Goal: Obtain resource: Obtain resource

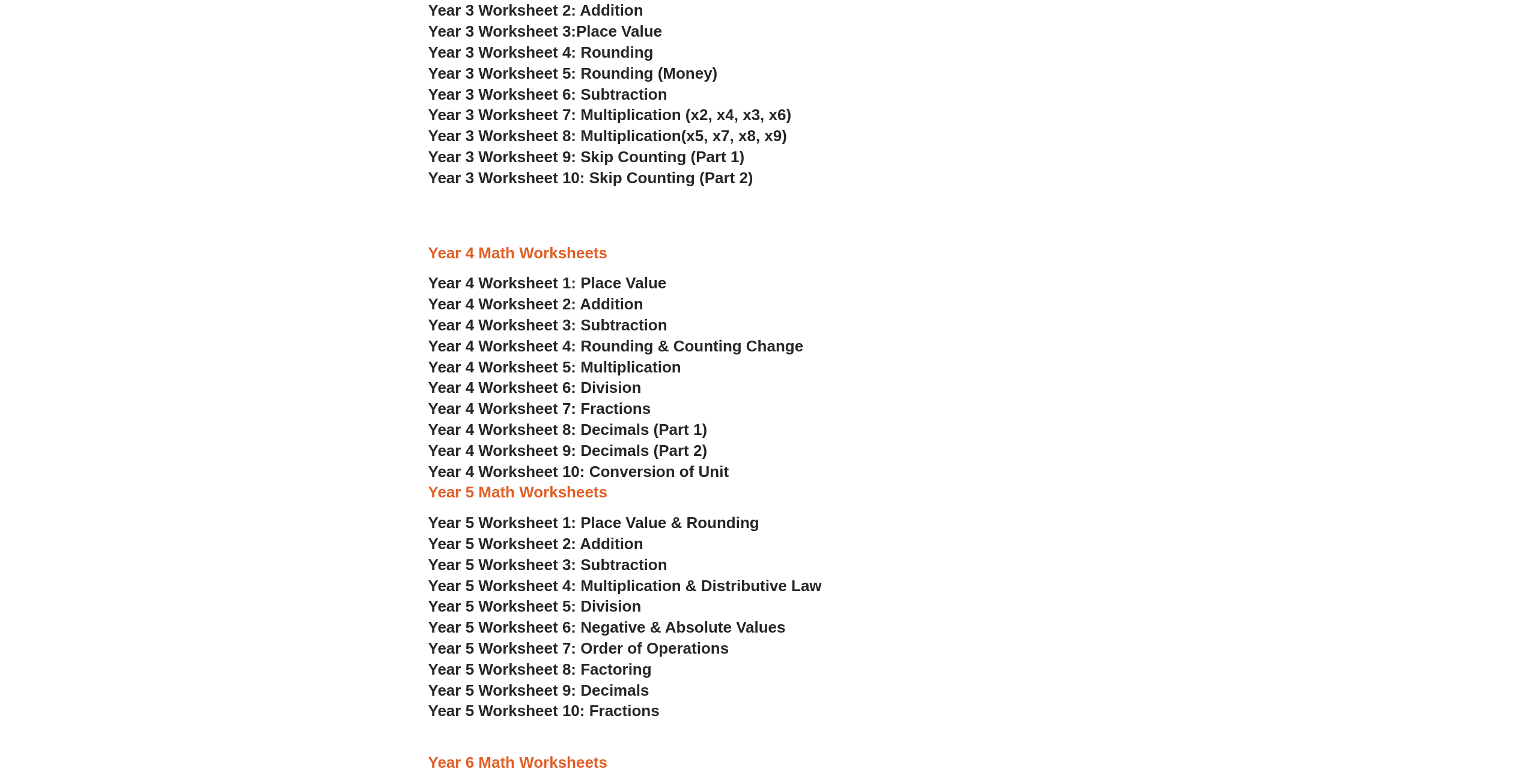
scroll to position [2039, 0]
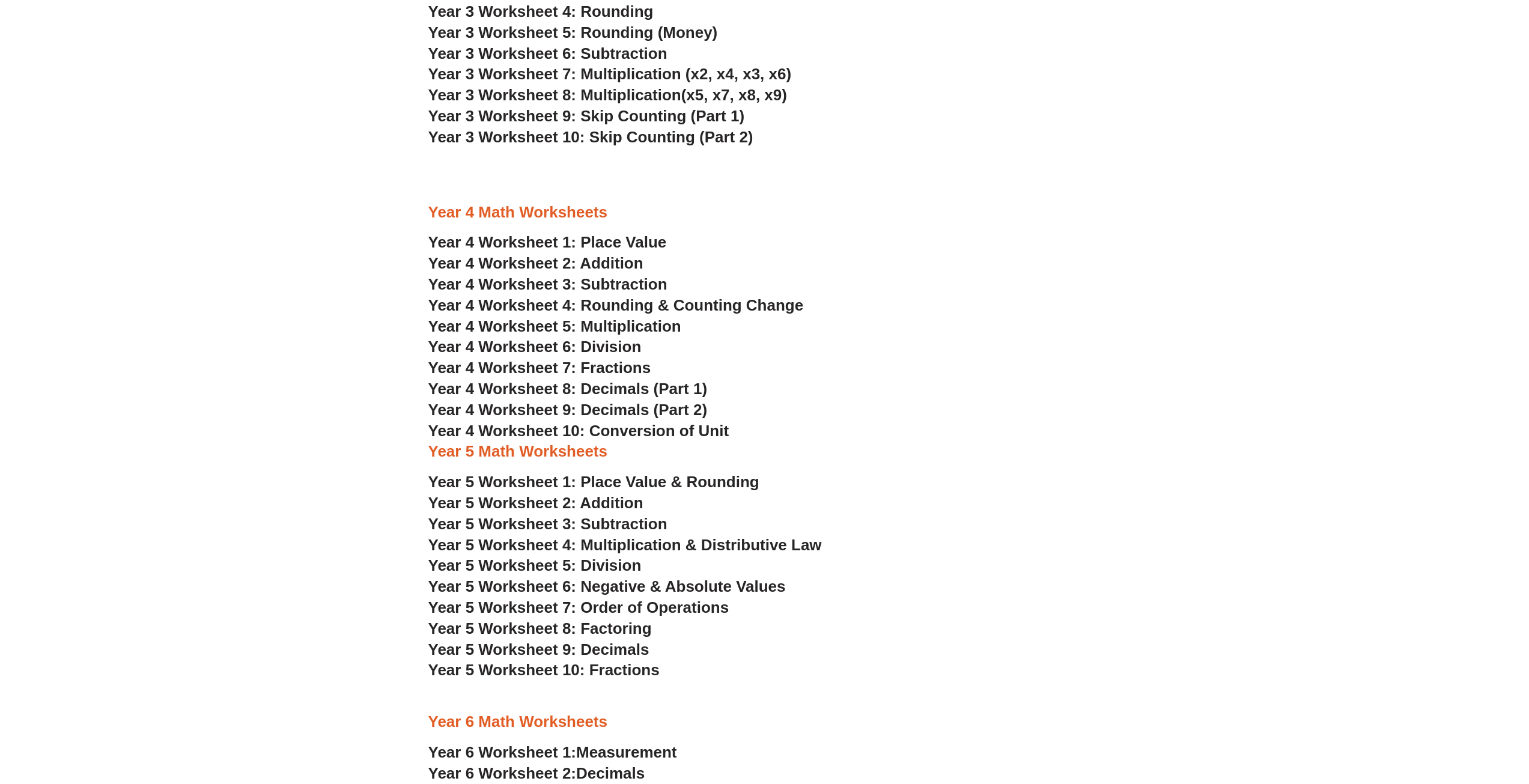
click at [617, 243] on span "Year 4 Worksheet 1: Place Value" at bounding box center [548, 242] width 238 height 18
click at [616, 387] on span "Year 4 Worksheet 8: Decimals (Part 1)" at bounding box center [569, 389] width 280 height 18
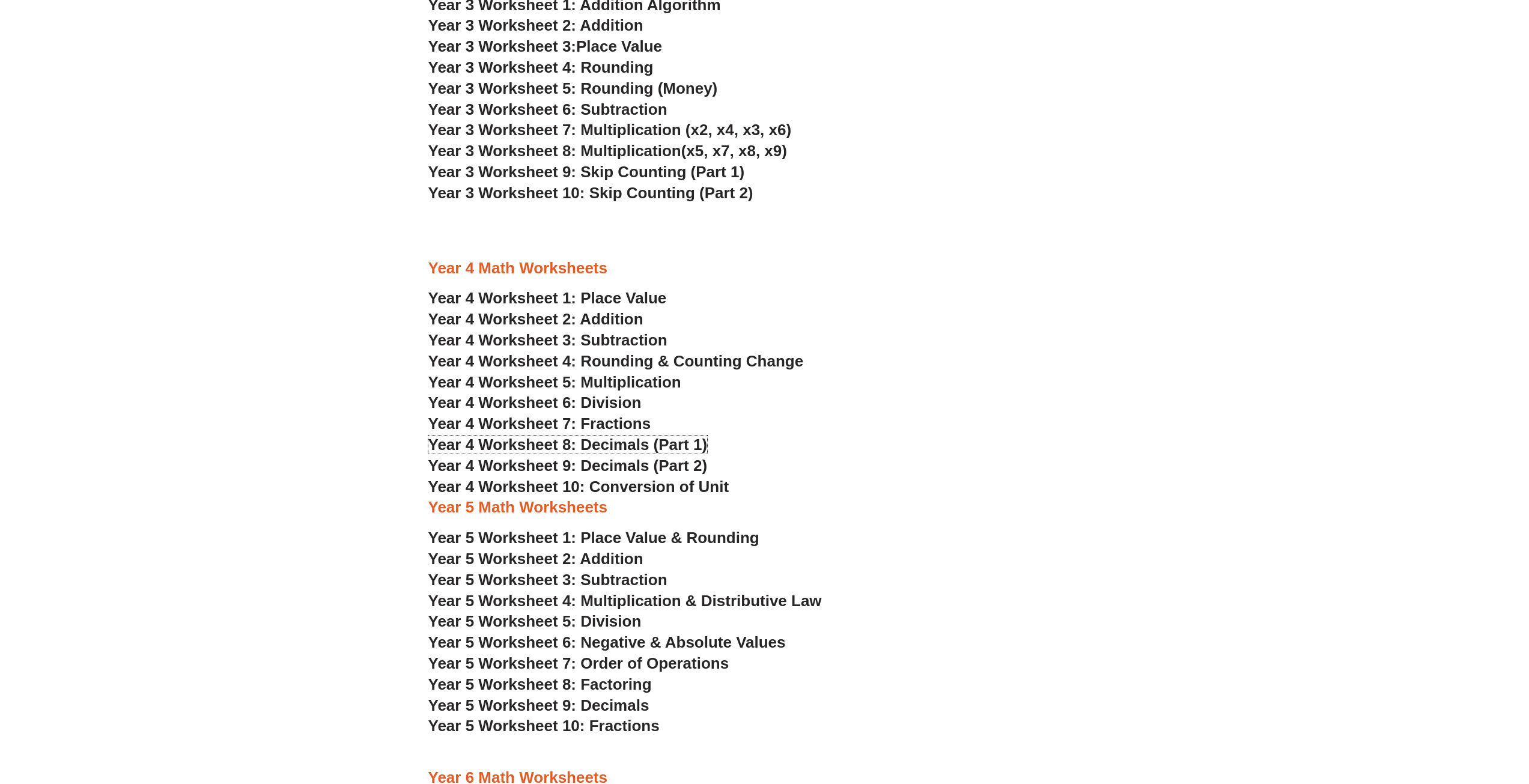
scroll to position [1978, 0]
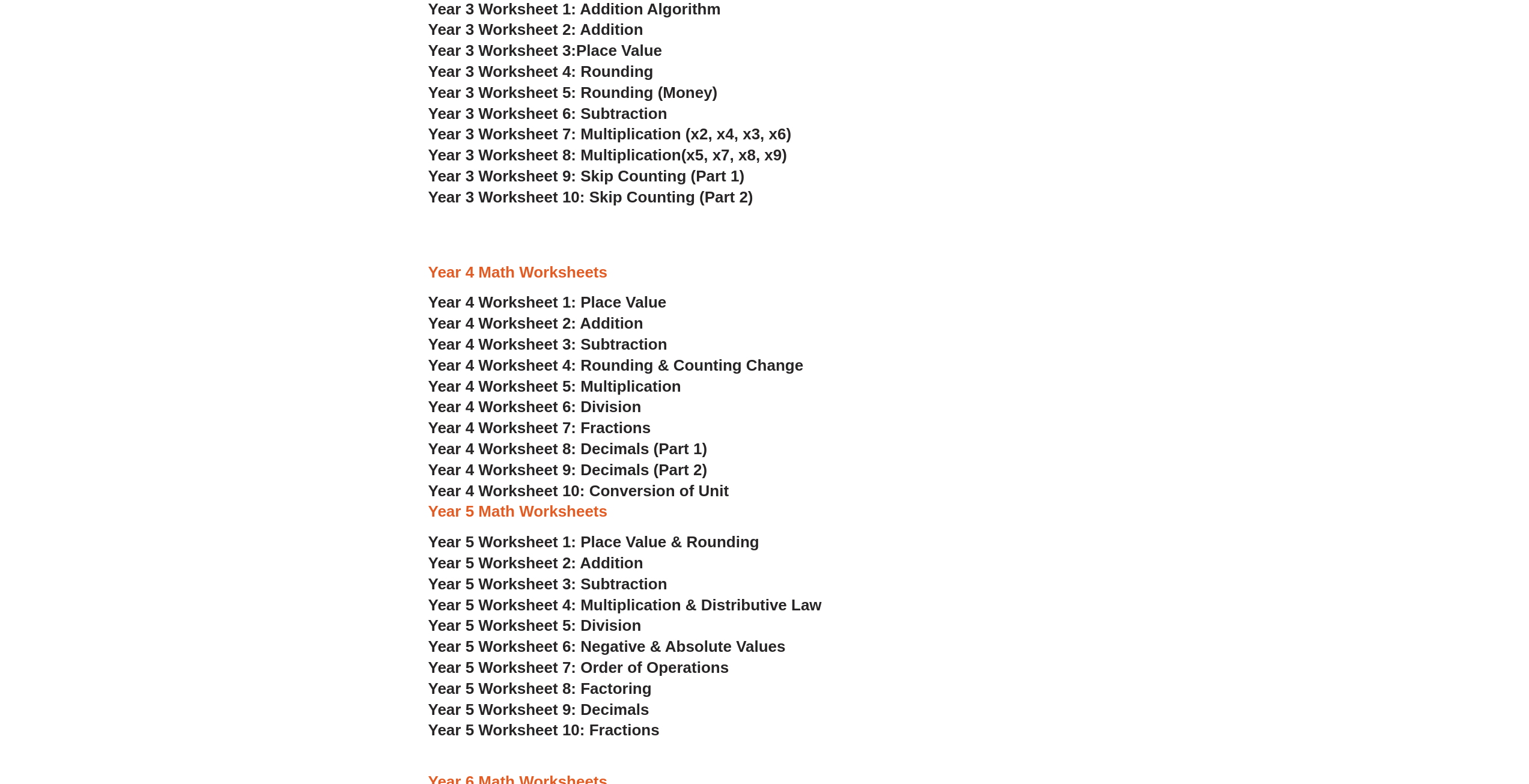
click at [634, 491] on span "Year 4 Worksheet 10: Conversion of Unit" at bounding box center [579, 491] width 301 height 18
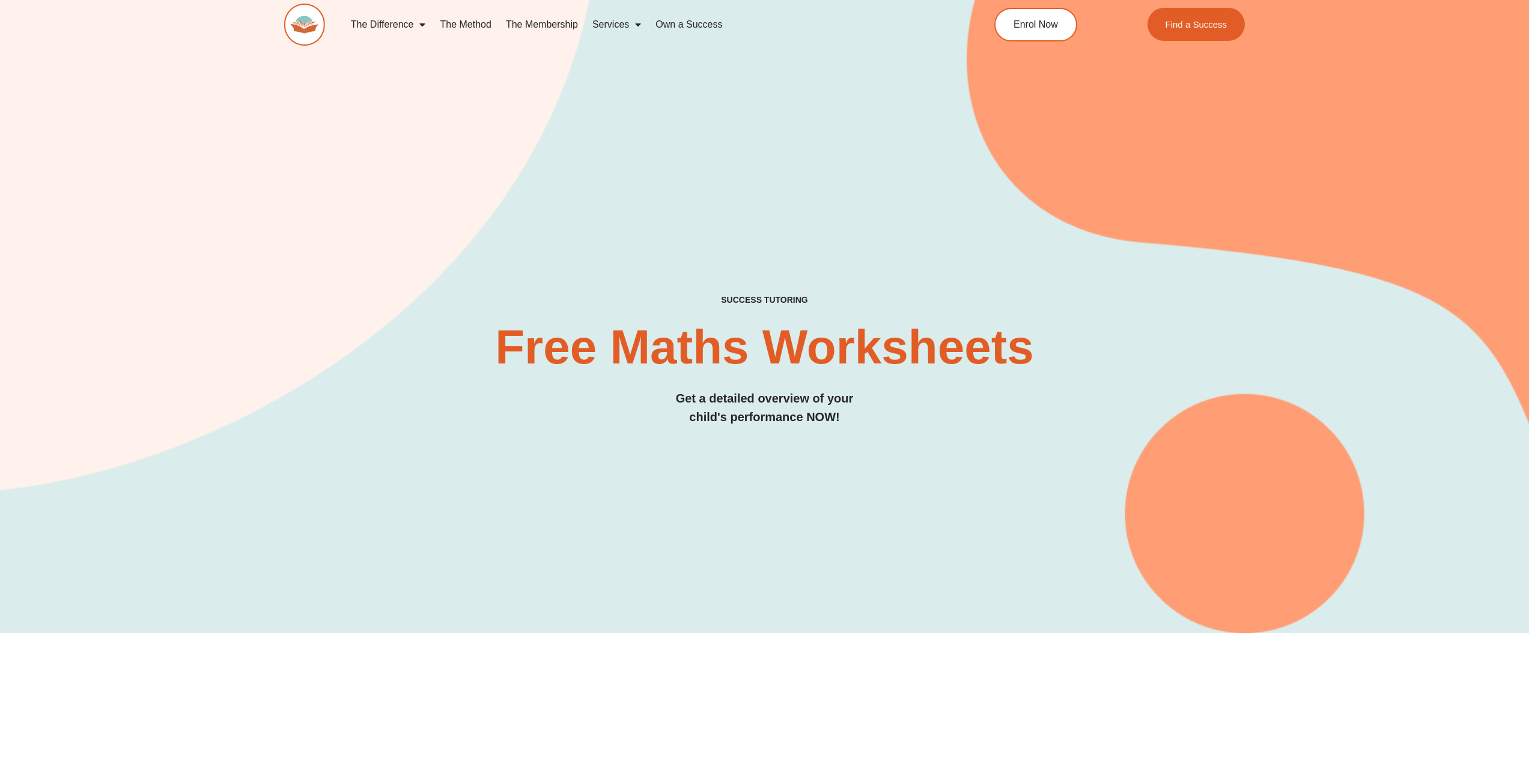
scroll to position [0, 0]
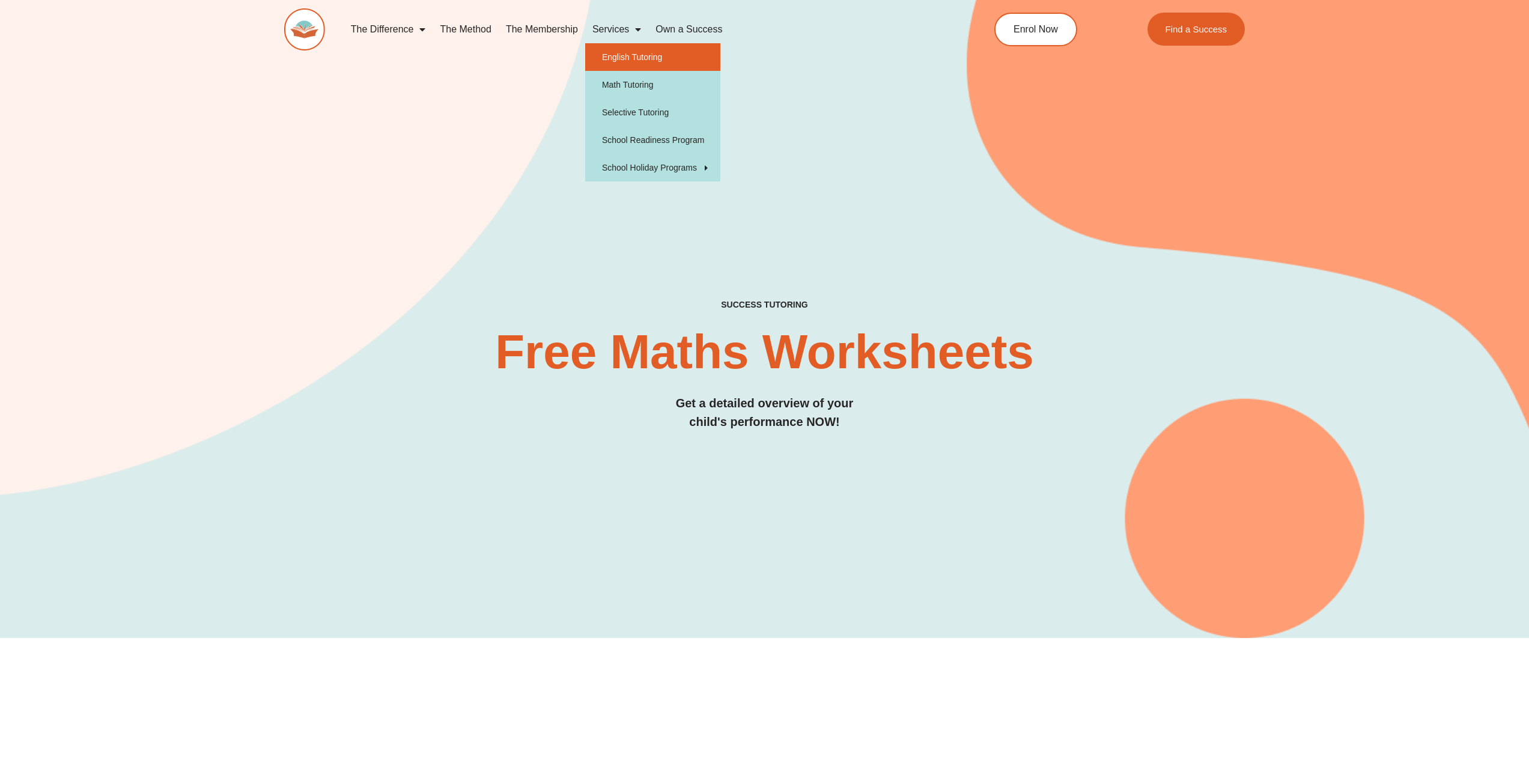
click at [626, 49] on link "English Tutoring" at bounding box center [653, 57] width 135 height 28
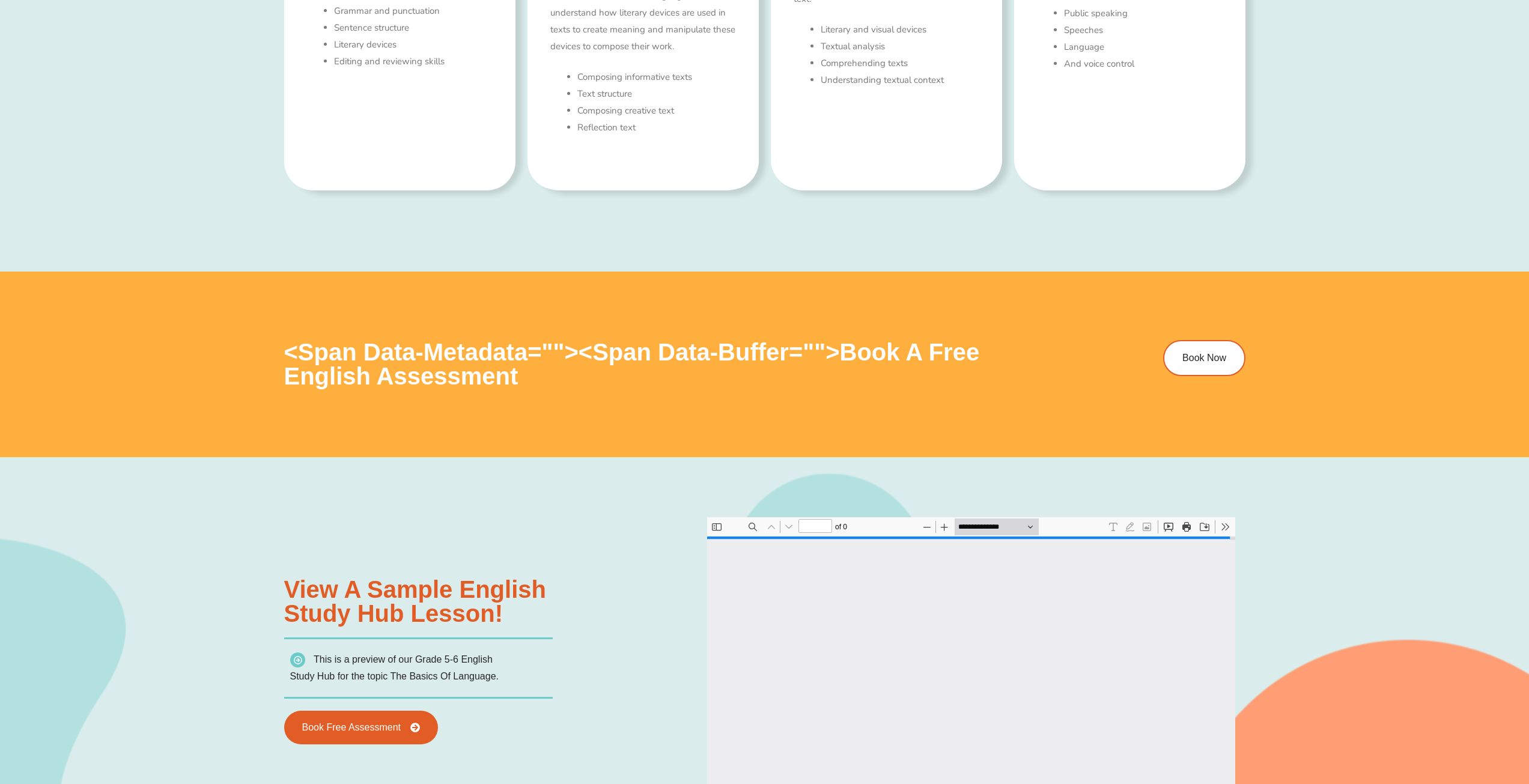
type input "*"
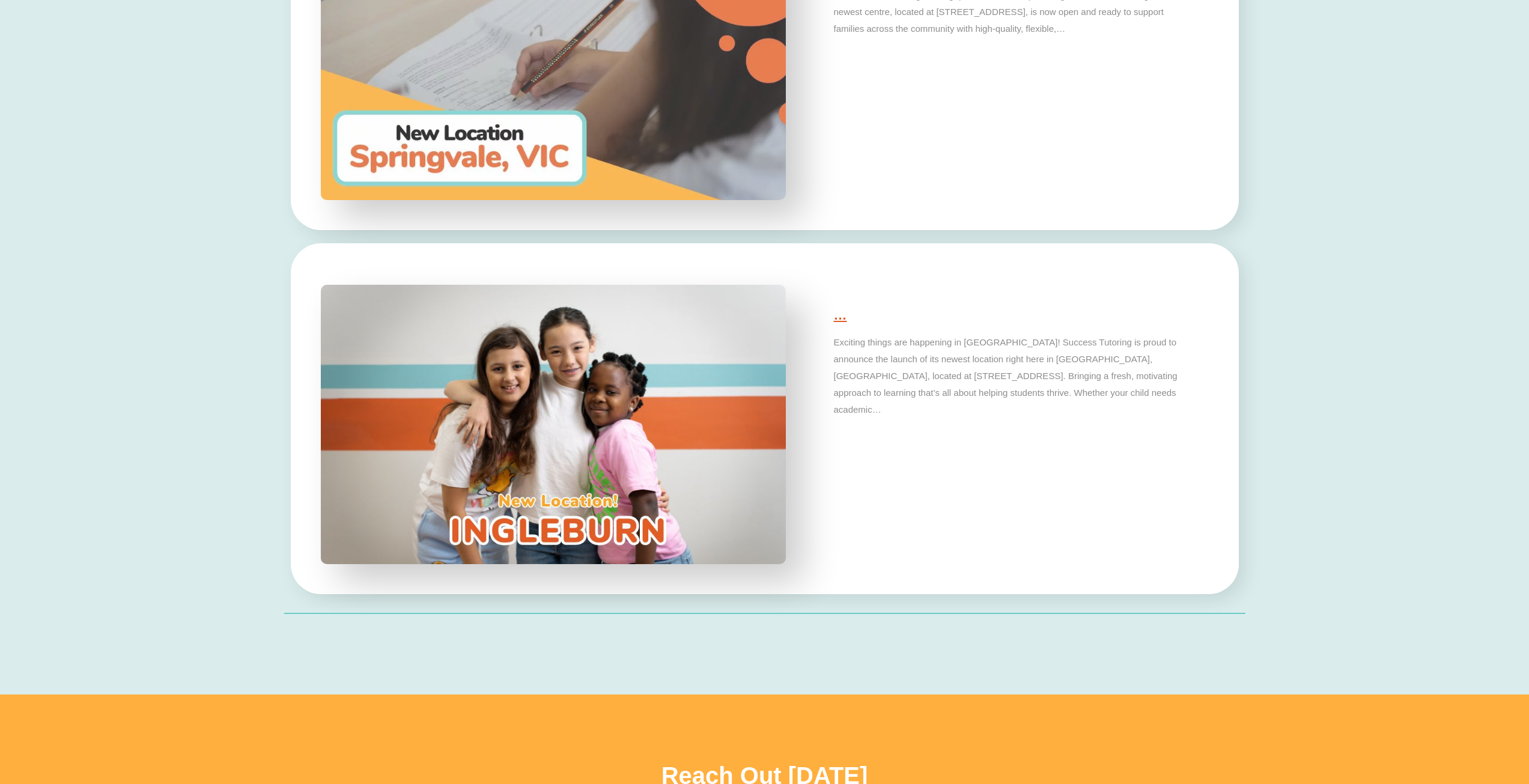
scroll to position [4341, 0]
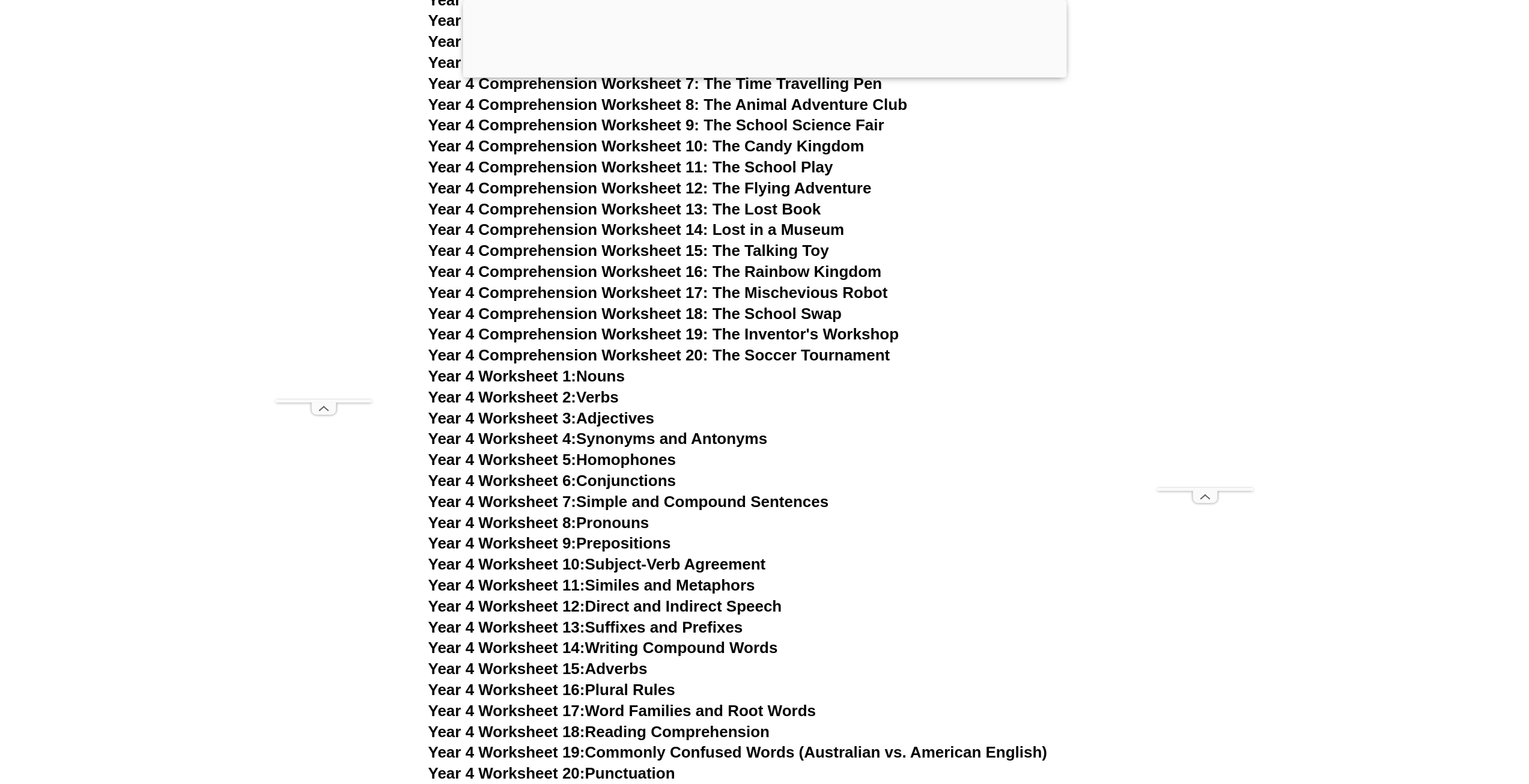
scroll to position [5167, 0]
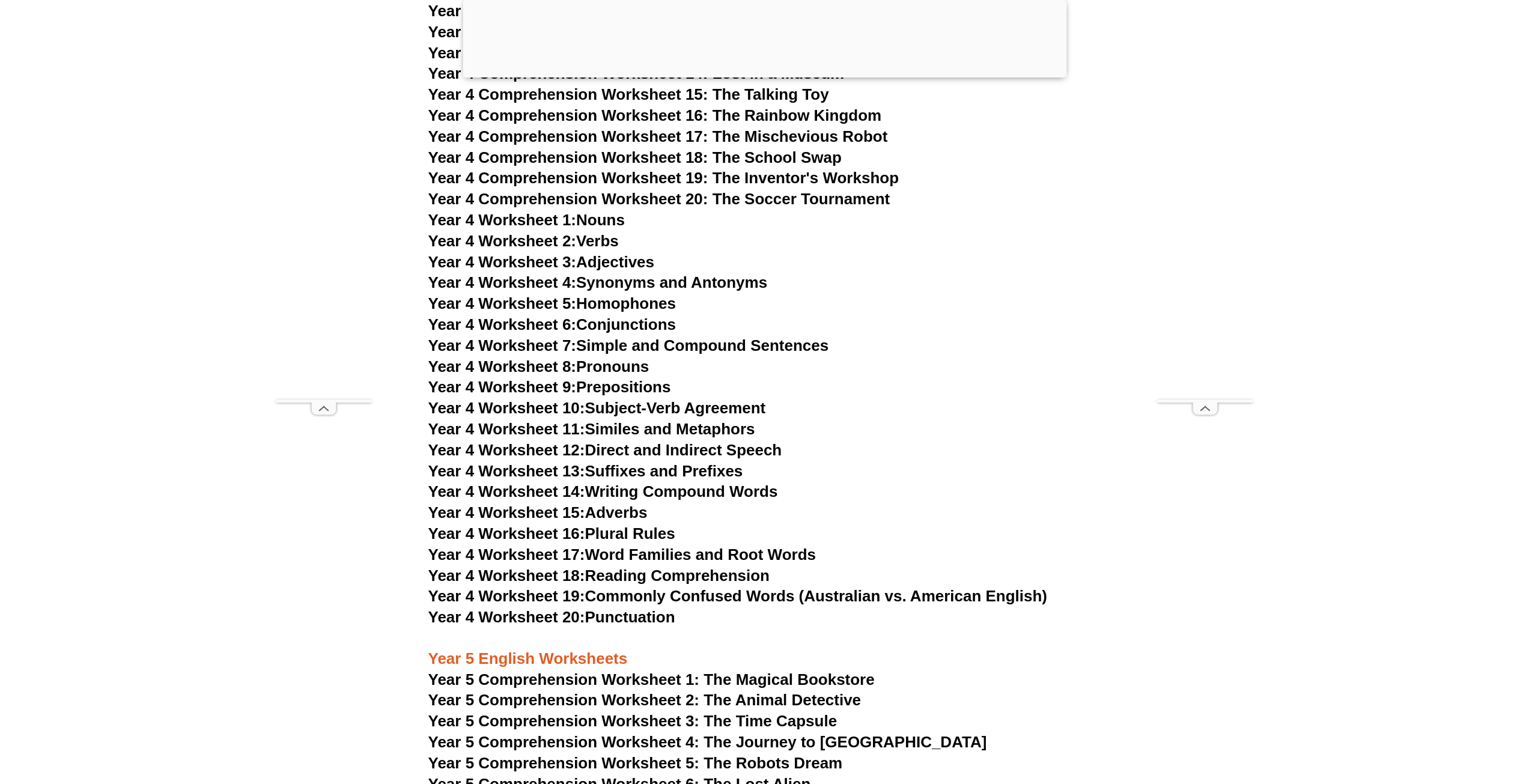
click at [664, 282] on link "Year 4 Worksheet 4: Synonyms and Antonyms" at bounding box center [598, 282] width 339 height 18
click at [604, 345] on link "Year 4 Worksheet 7: Simple and Compound Sentences" at bounding box center [629, 346] width 401 height 18
click at [644, 613] on link "Year 4 Worksheet 20: Punctuation" at bounding box center [552, 617] width 247 height 18
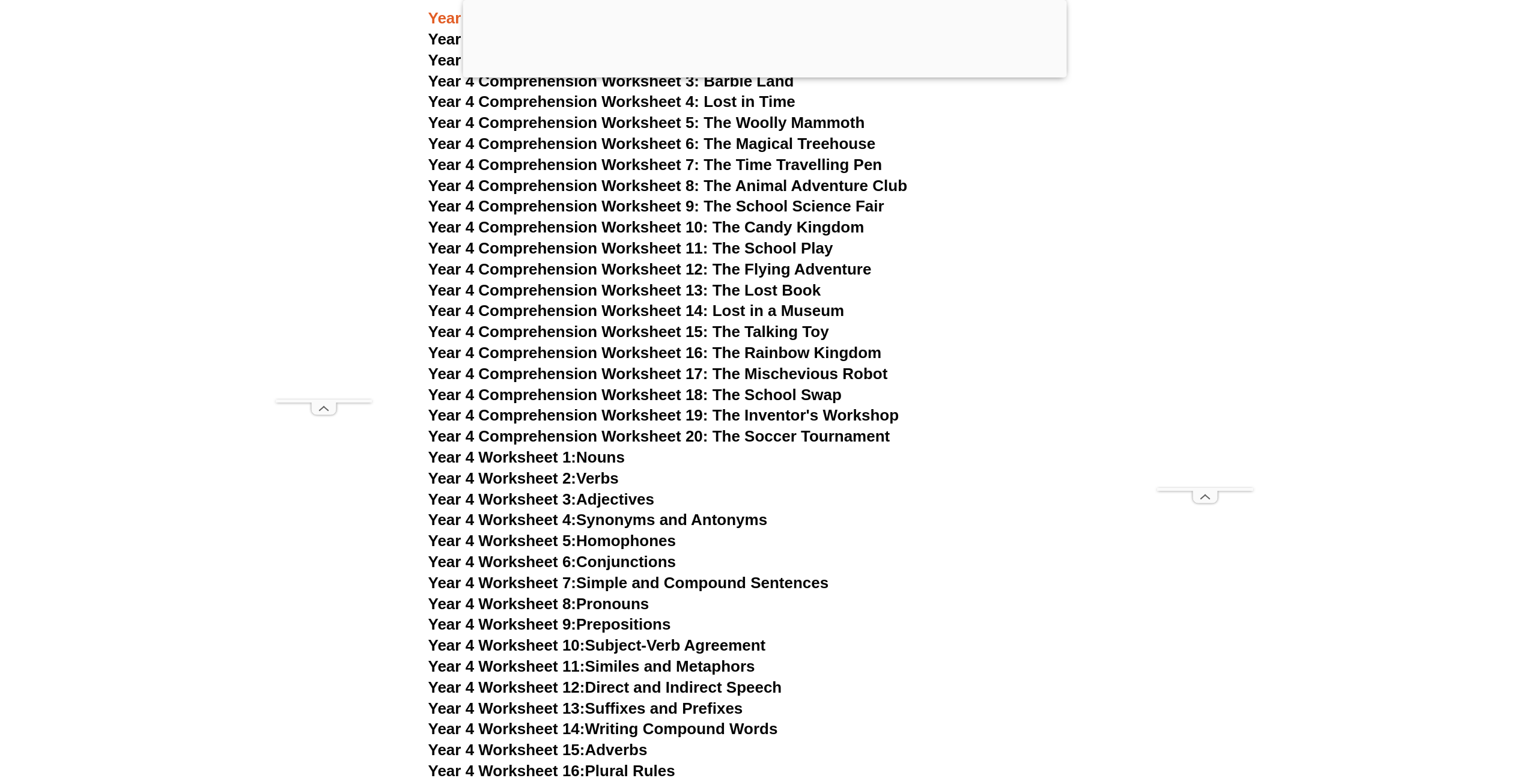
scroll to position [4927, 0]
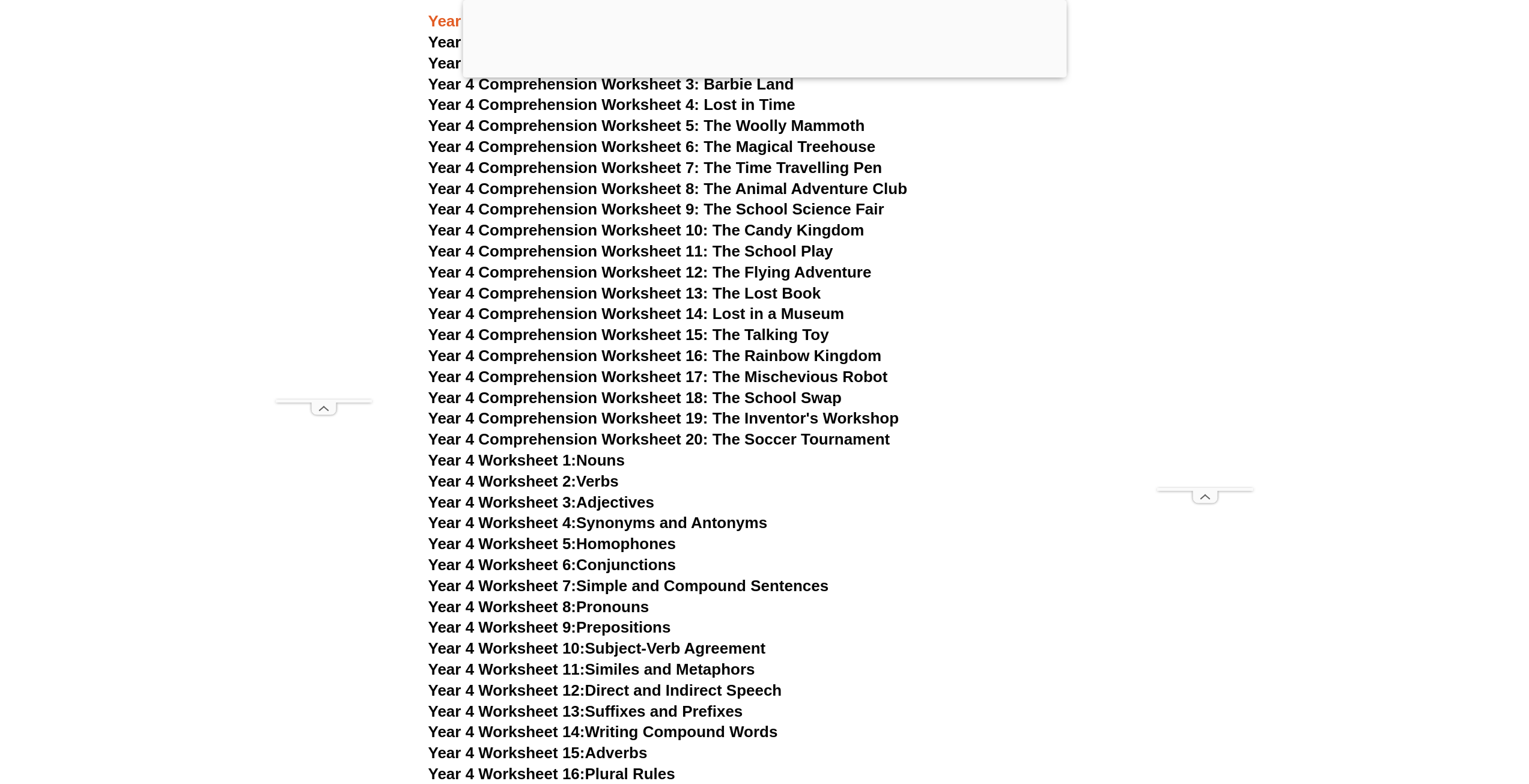
click at [763, 189] on span "Year 4 Comprehension Worksheet 8: The Animal Adventure Club" at bounding box center [668, 189] width 479 height 18
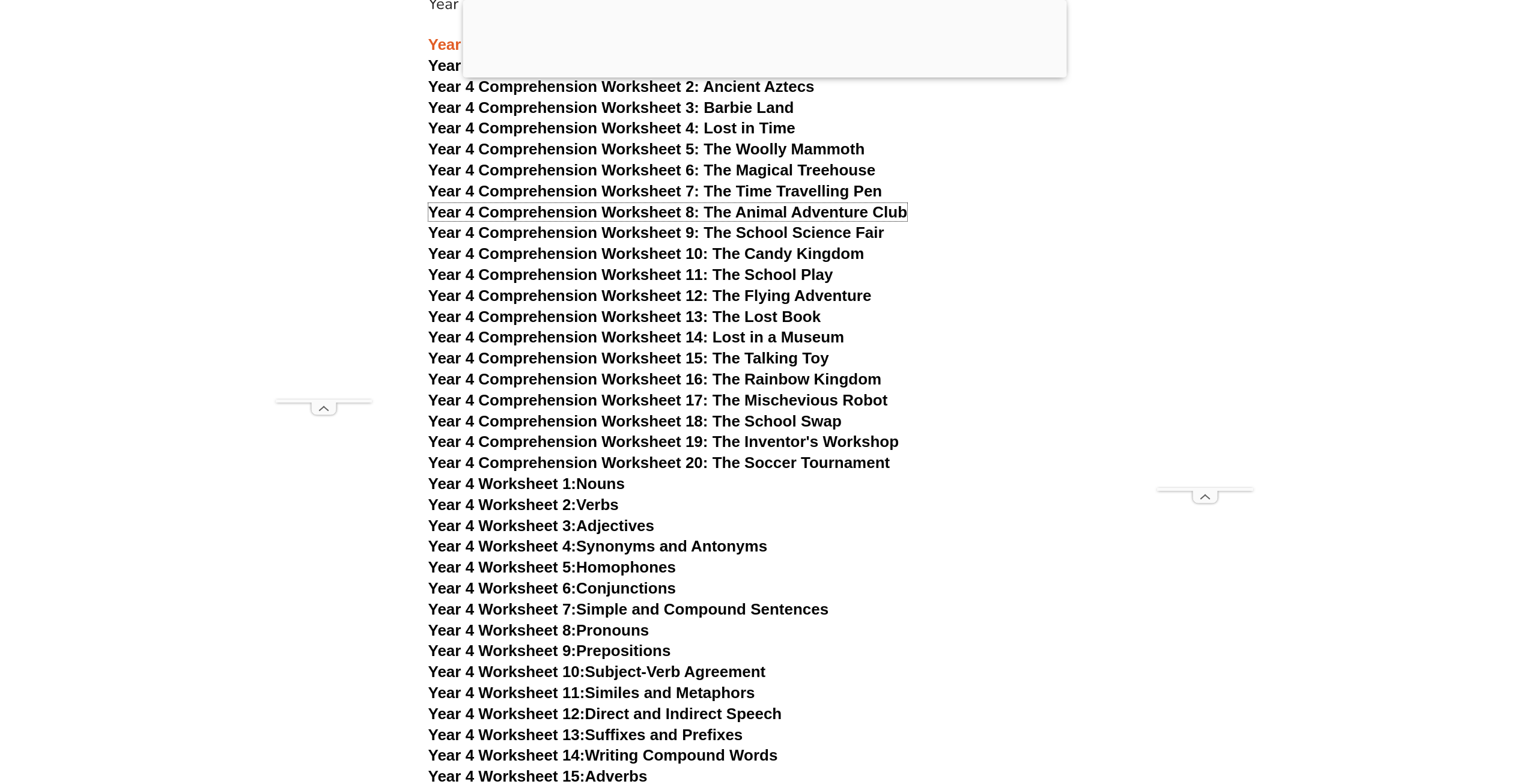
scroll to position [4807, 0]
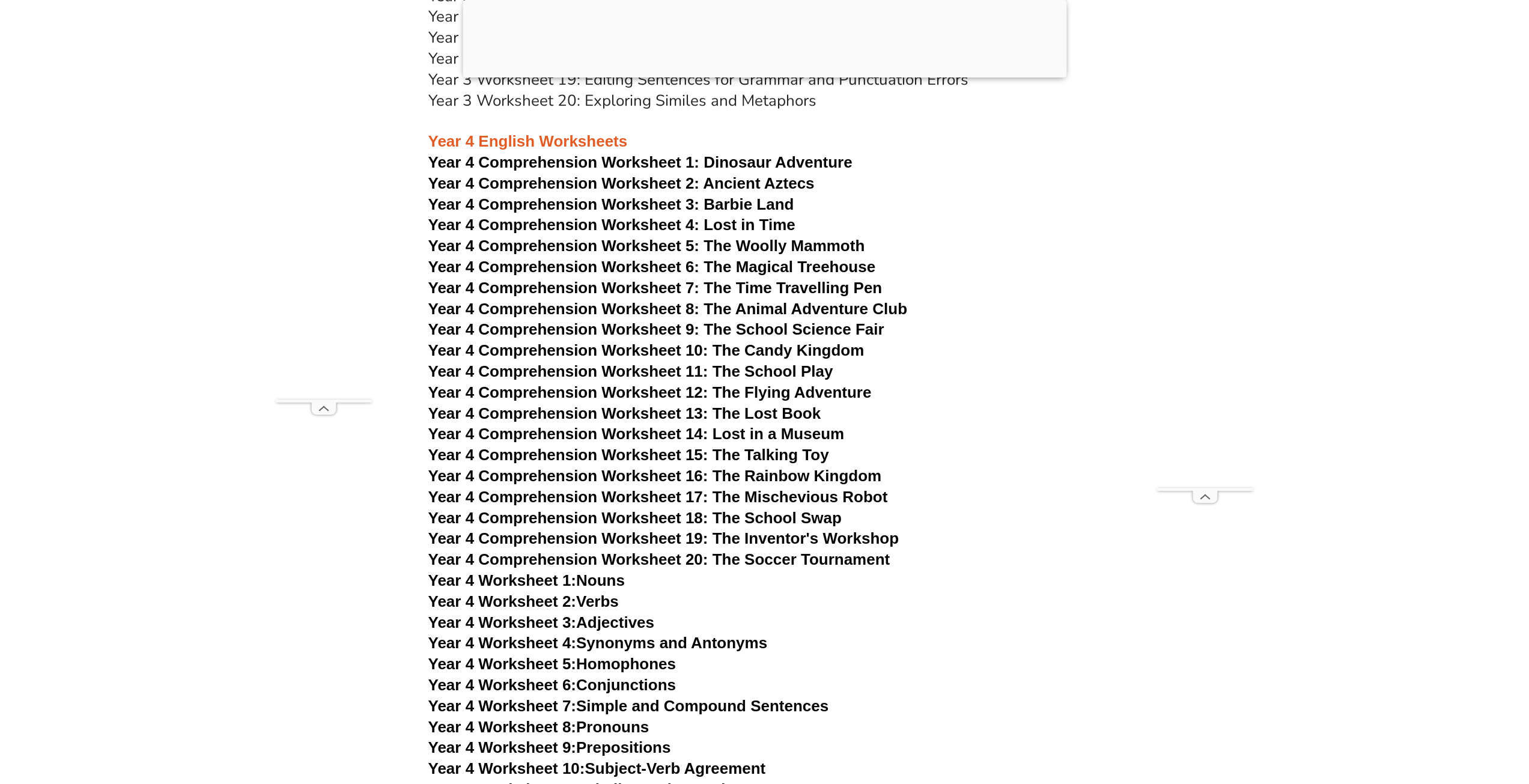
click at [757, 412] on span "Year 4 Comprehension Worksheet 13: The Lost Book" at bounding box center [625, 413] width 393 height 18
click at [766, 183] on span "Year 4 Comprehension Worksheet 2: Ancient Aztecs" at bounding box center [622, 183] width 386 height 18
click at [429, 174] on link "Year 4 Comprehension Worksheet 2: Ancient Aztecs" at bounding box center [622, 183] width 386 height 18
